Goal: Transaction & Acquisition: Purchase product/service

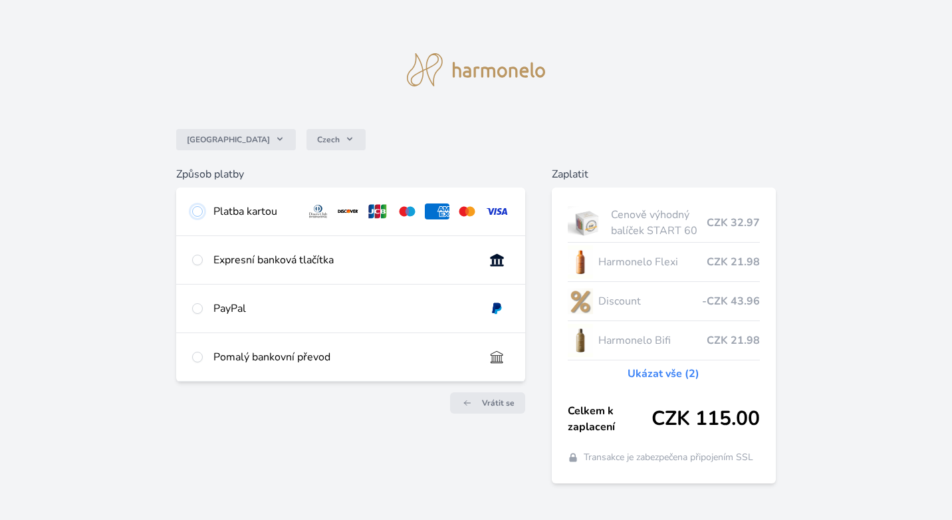
click at [200, 209] on input "radio" at bounding box center [197, 211] width 11 height 11
radio input "true"
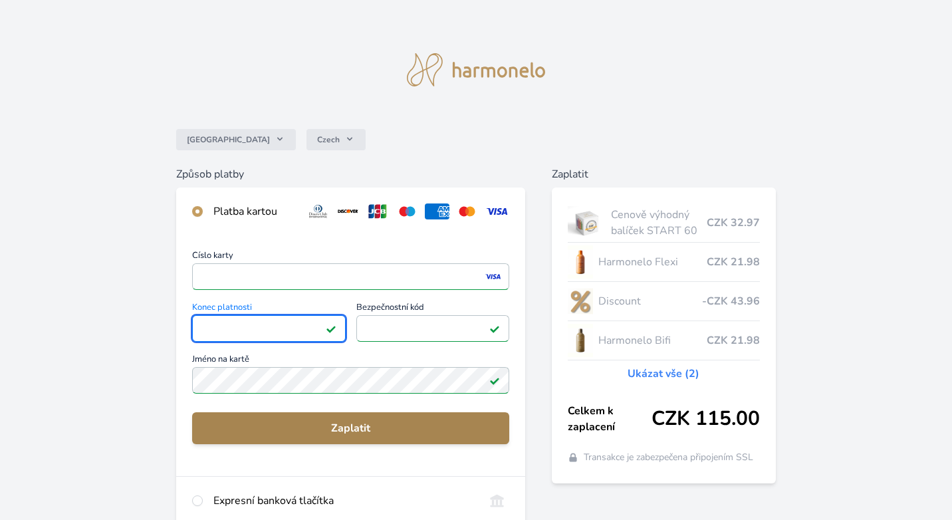
click at [264, 425] on span "Zaplatit" at bounding box center [351, 428] width 296 height 16
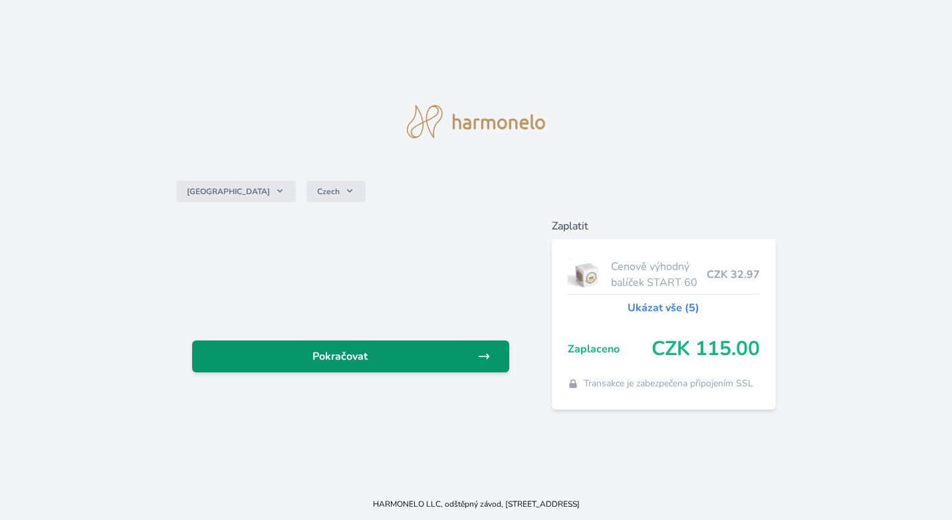
click at [270, 362] on span "Pokračovat" at bounding box center [340, 356] width 274 height 16
